Goal: Task Accomplishment & Management: Use online tool/utility

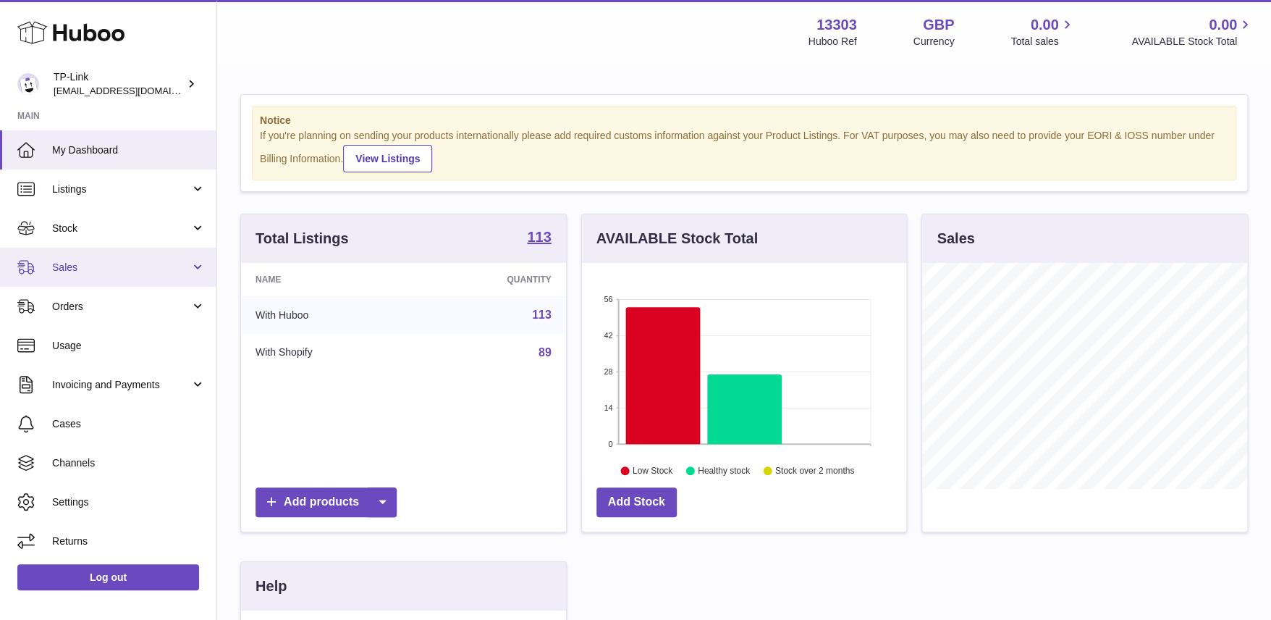
scroll to position [226, 328]
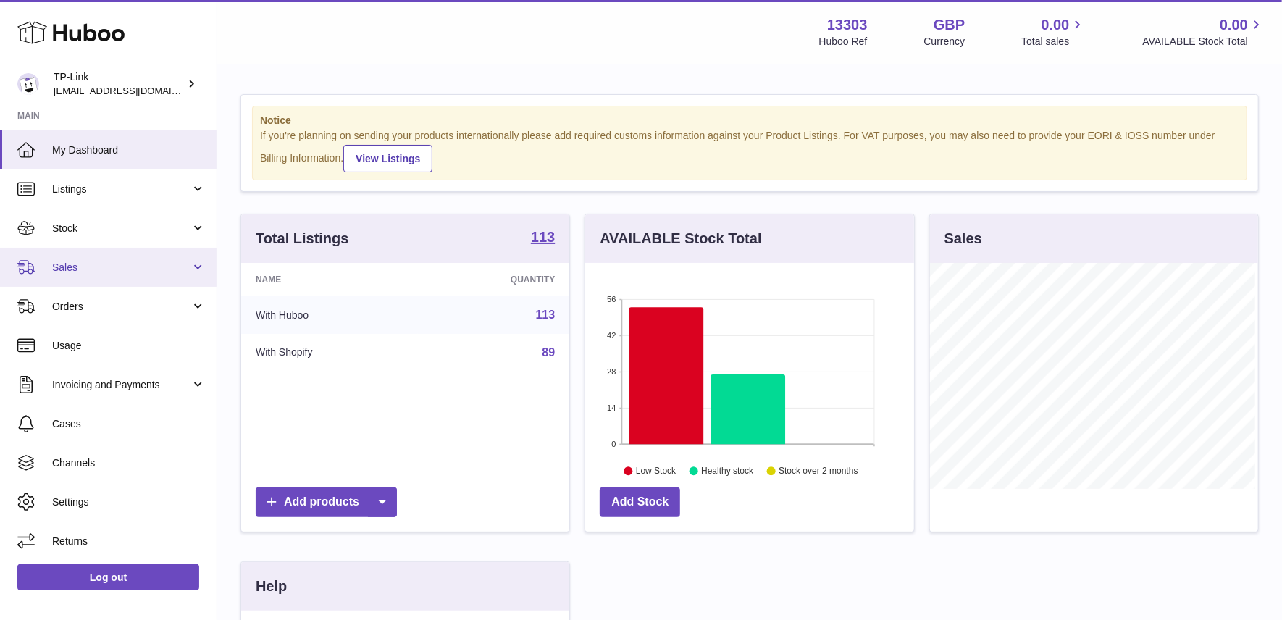
click at [114, 262] on span "Sales" at bounding box center [121, 268] width 138 height 14
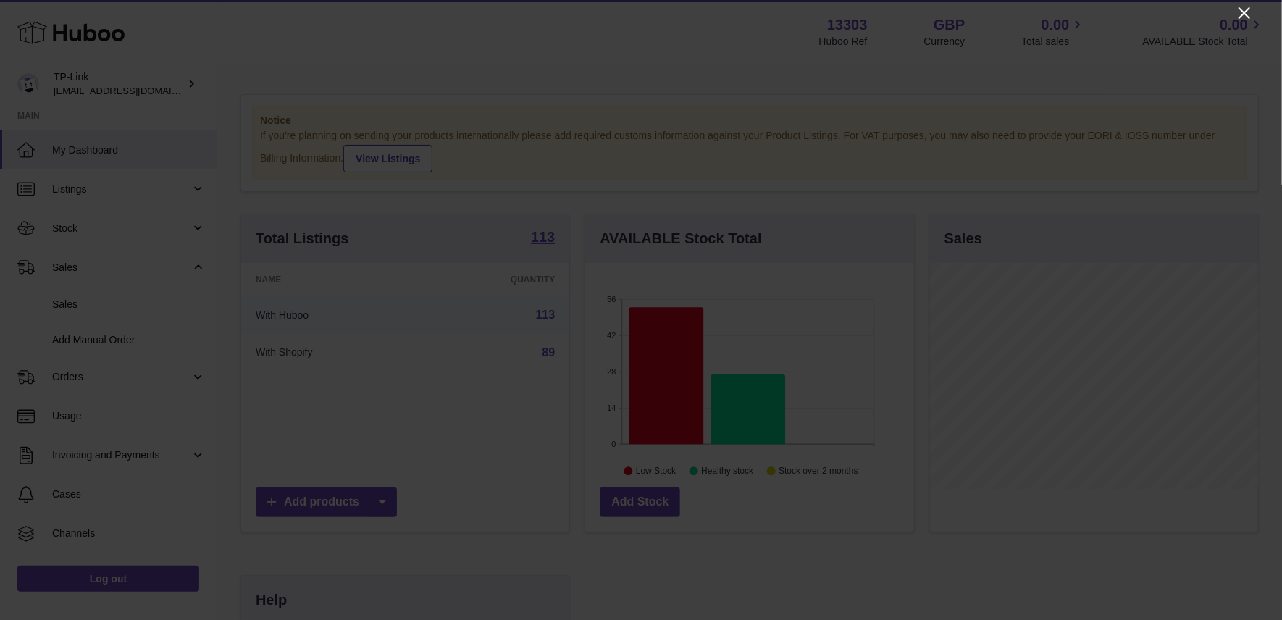
click at [1242, 12] on icon "Close" at bounding box center [1243, 12] width 17 height 17
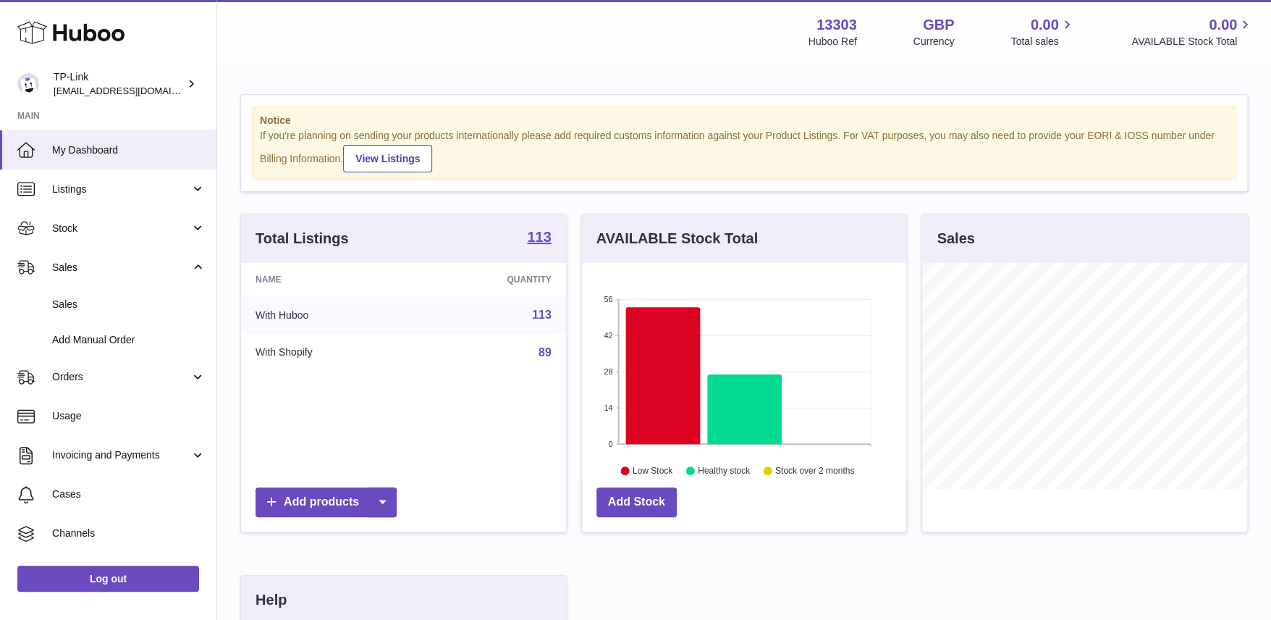
scroll to position [723839, 723740]
click at [105, 337] on span "Add Manual Order" at bounding box center [129, 340] width 154 height 14
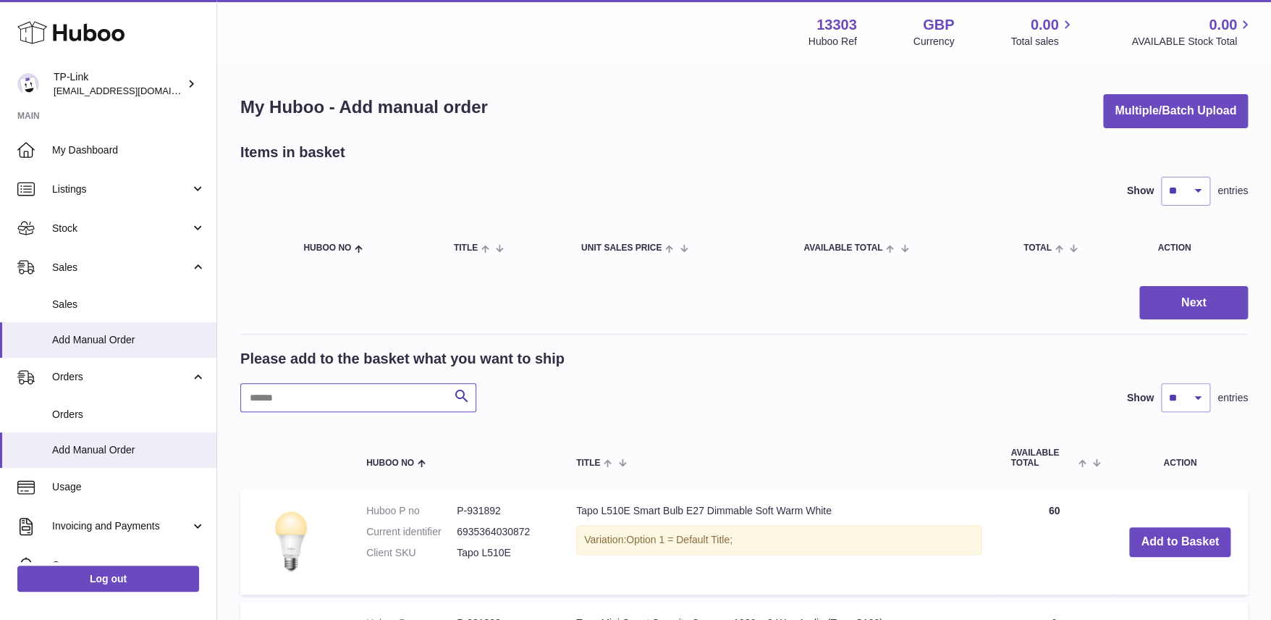
click at [343, 388] on input "text" at bounding box center [358, 397] width 236 height 29
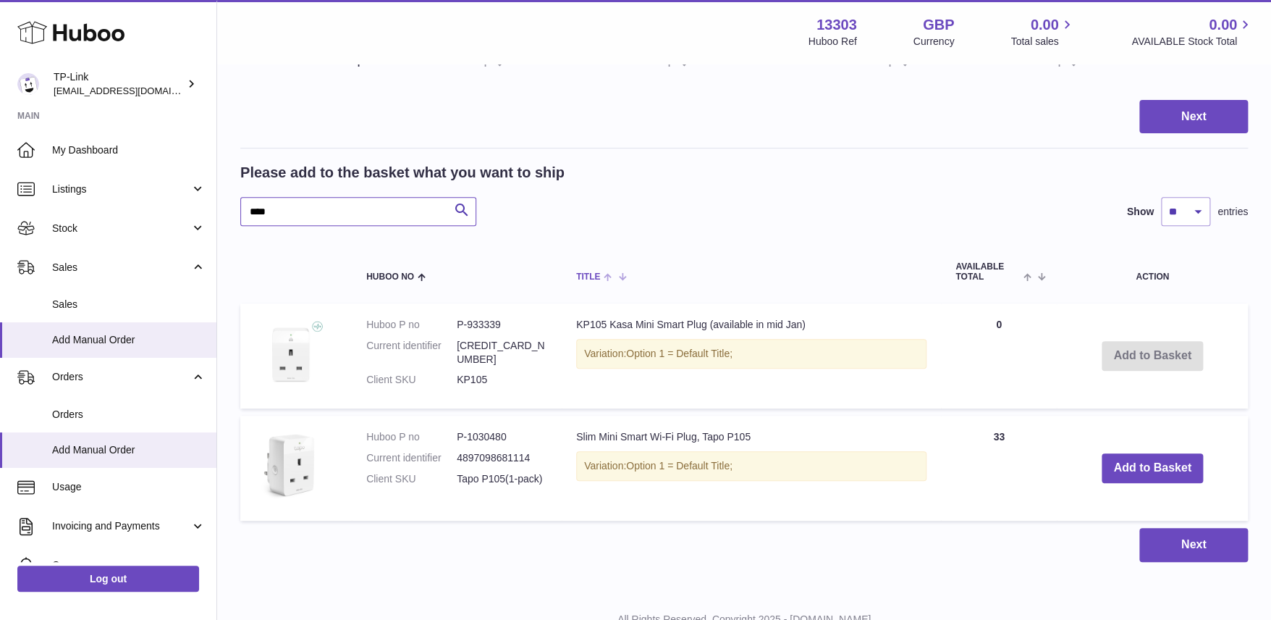
scroll to position [217, 0]
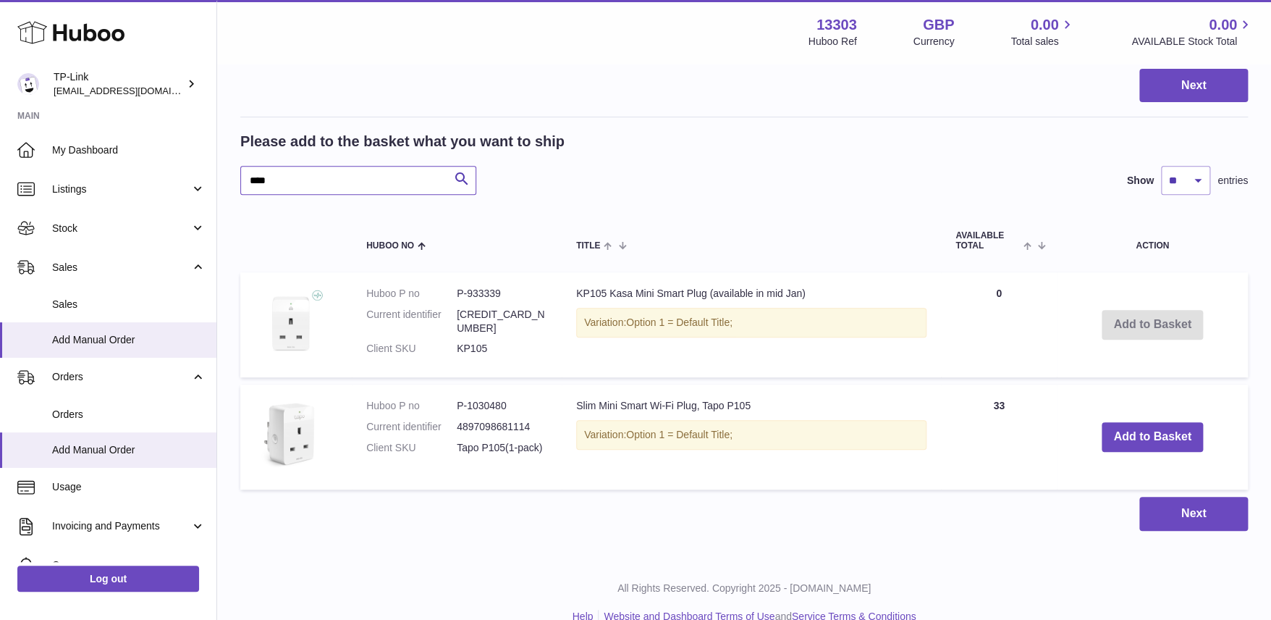
type input "****"
